Goal: Task Accomplishment & Management: Use online tool/utility

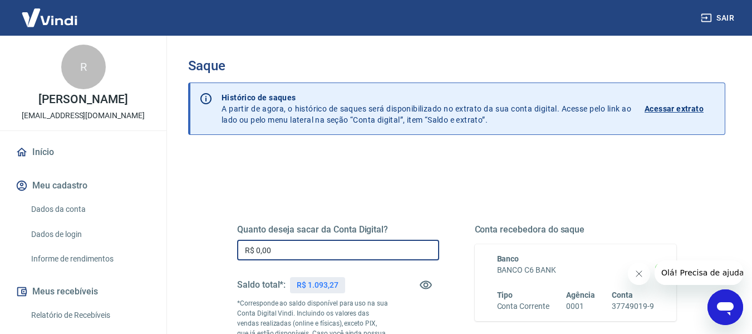
click at [281, 253] on input "R$ 0,00" at bounding box center [338, 249] width 202 height 21
type input "R$ 1.093,27"
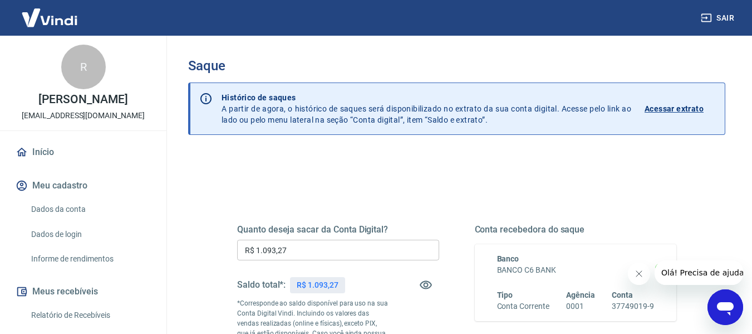
click at [226, 254] on div "Quanto deseja sacar da Conta Digital? R$ 1.093,27 ​ Saldo total*: R$ 1.093,27 *…" at bounding box center [457, 309] width 466 height 269
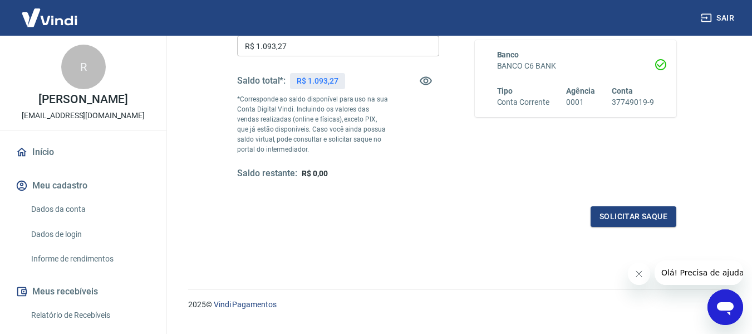
scroll to position [223, 0]
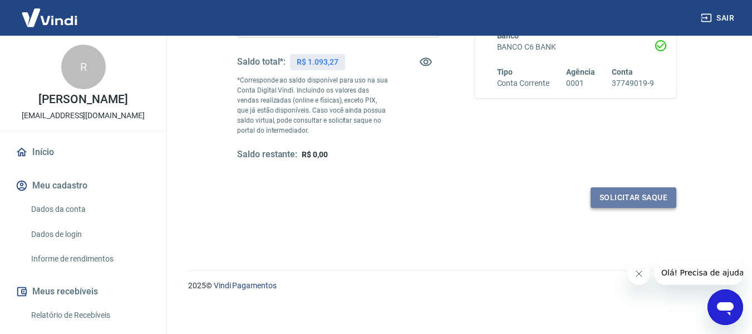
click at [612, 200] on button "Solicitar saque" at bounding box center [634, 197] width 86 height 21
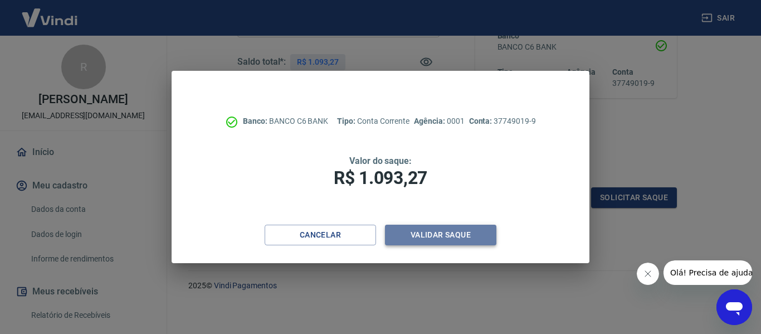
click at [445, 229] on button "Validar saque" at bounding box center [440, 234] width 111 height 21
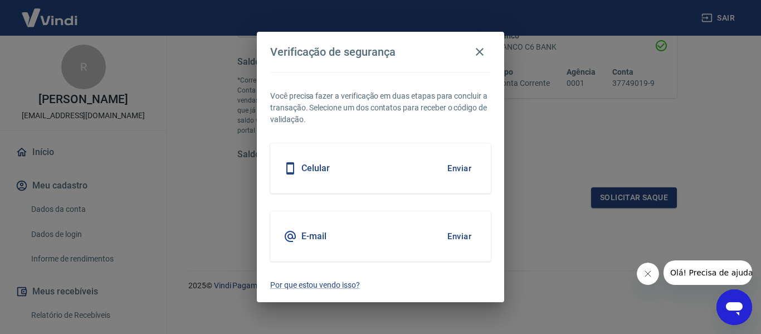
click at [462, 163] on button "Enviar" at bounding box center [459, 167] width 36 height 23
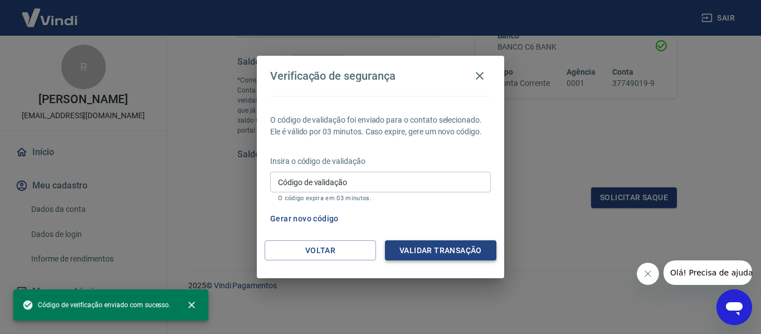
click at [414, 250] on button "Validar transação" at bounding box center [440, 250] width 111 height 21
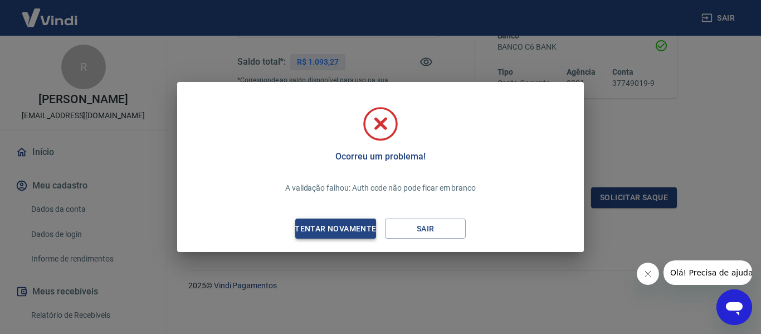
click at [339, 231] on div "Tentar novamente" at bounding box center [335, 229] width 108 height 14
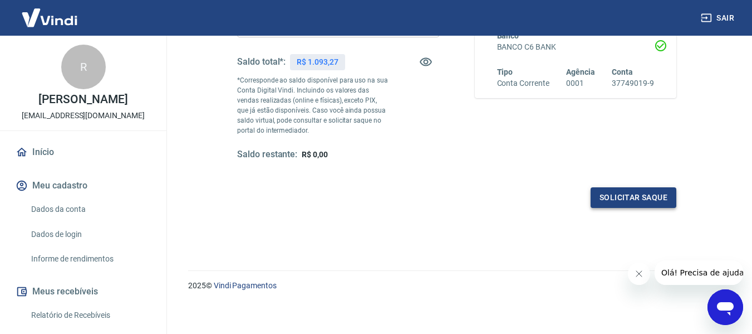
click at [598, 193] on button "Solicitar saque" at bounding box center [634, 197] width 86 height 21
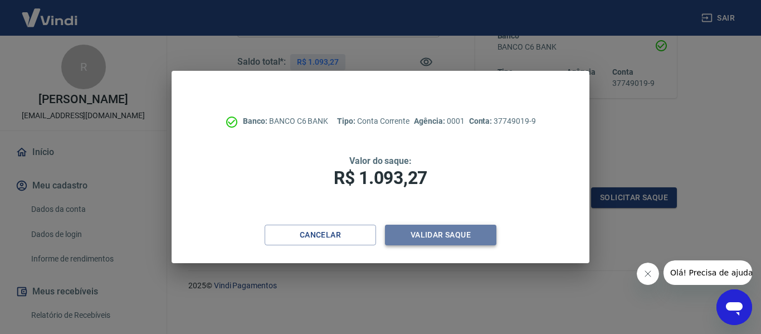
click at [424, 236] on button "Validar saque" at bounding box center [440, 234] width 111 height 21
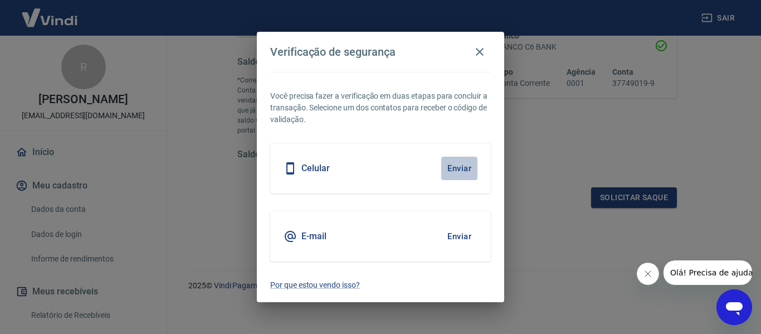
click at [465, 163] on button "Enviar" at bounding box center [459, 167] width 36 height 23
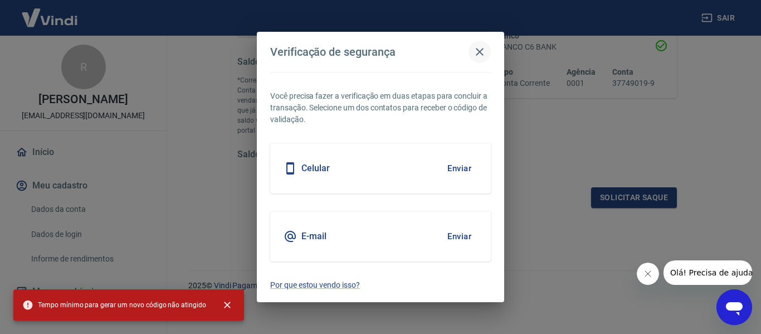
click at [481, 46] on icon "button" at bounding box center [479, 51] width 13 height 13
